Goal: Transaction & Acquisition: Purchase product/service

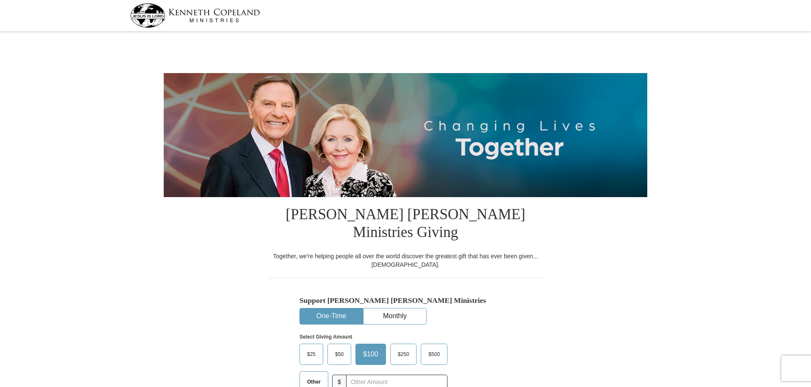
select select "FL"
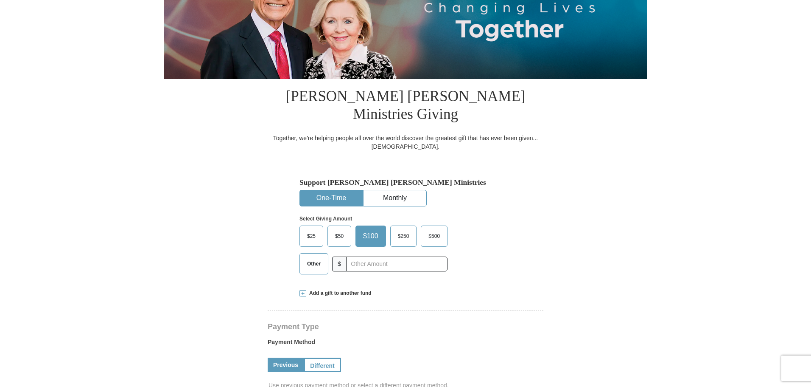
scroll to position [123, 0]
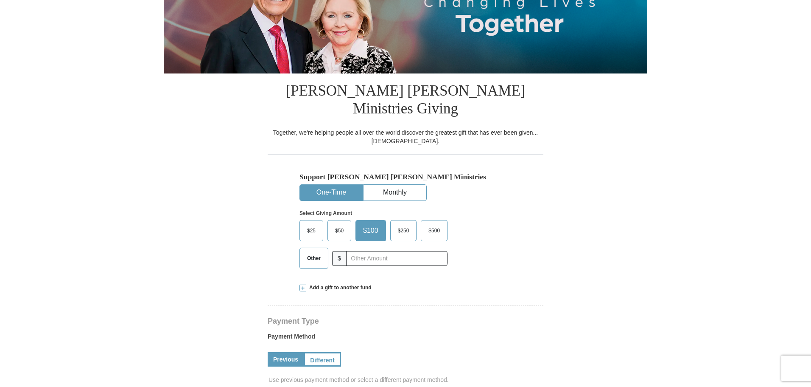
click at [311, 252] on span "Other" at bounding box center [314, 258] width 22 height 13
click at [0, 0] on input "Other" at bounding box center [0, 0] width 0 height 0
type input "0"
click at [303, 284] on span at bounding box center [303, 287] width 7 height 7
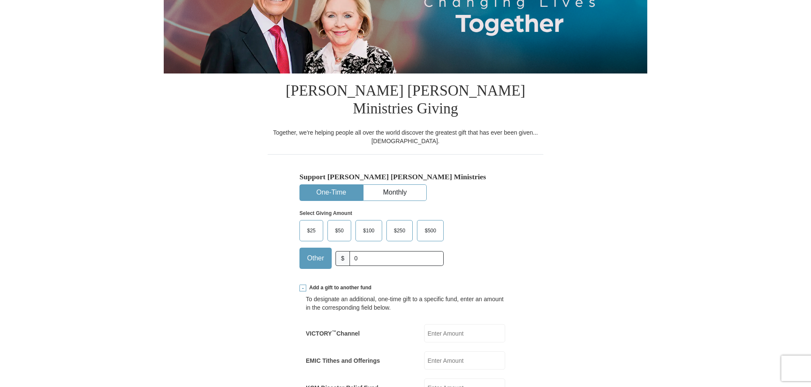
click at [436, 351] on input "EMIC Tithes and Offerings" at bounding box center [464, 360] width 81 height 18
type input "165.00"
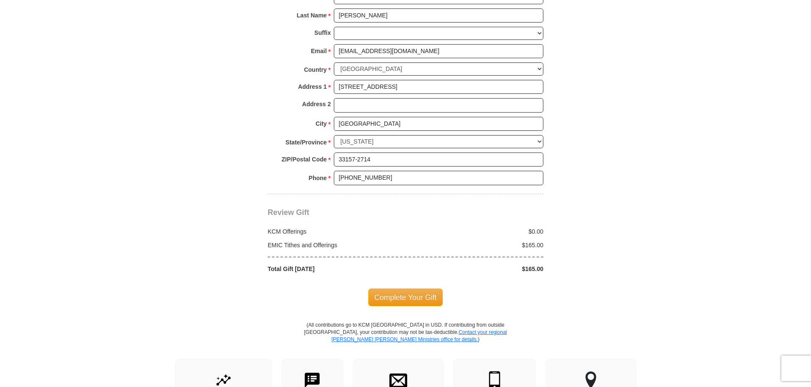
scroll to position [768, 0]
click at [394, 288] on span "Complete Your Gift" at bounding box center [405, 297] width 75 height 18
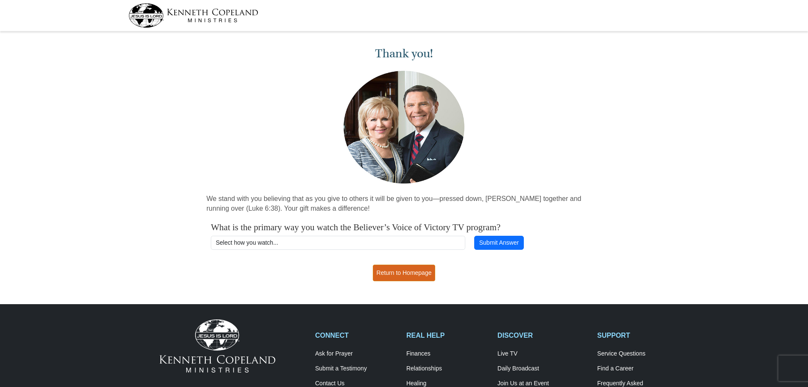
click at [393, 274] on link "Return to Homepage" at bounding box center [404, 272] width 63 height 17
